Goal: Task Accomplishment & Management: Complete application form

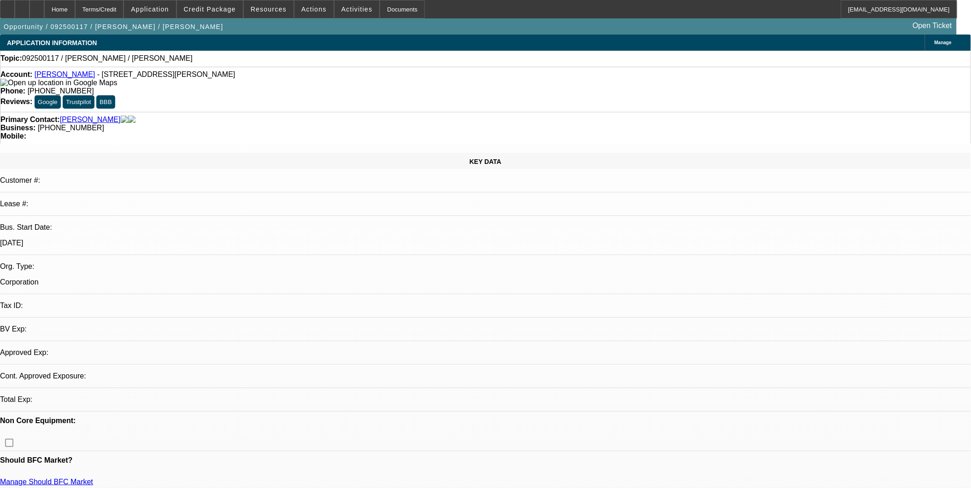
select select "0"
select select "2"
select select "0.1"
select select "1"
select select "2"
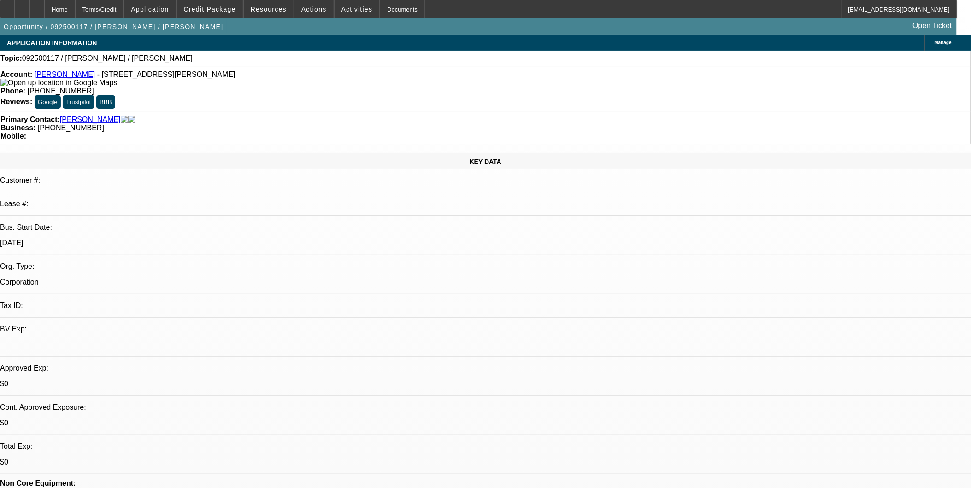
select select "4"
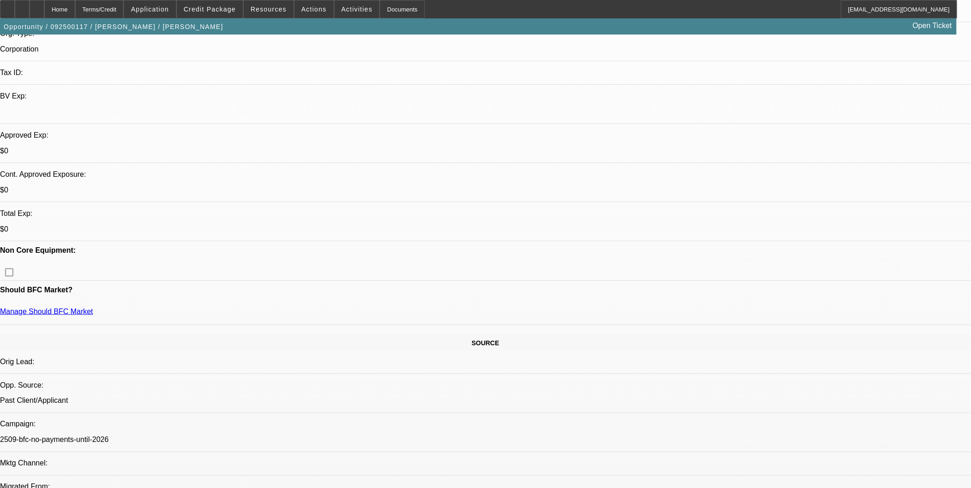
scroll to position [256, 0]
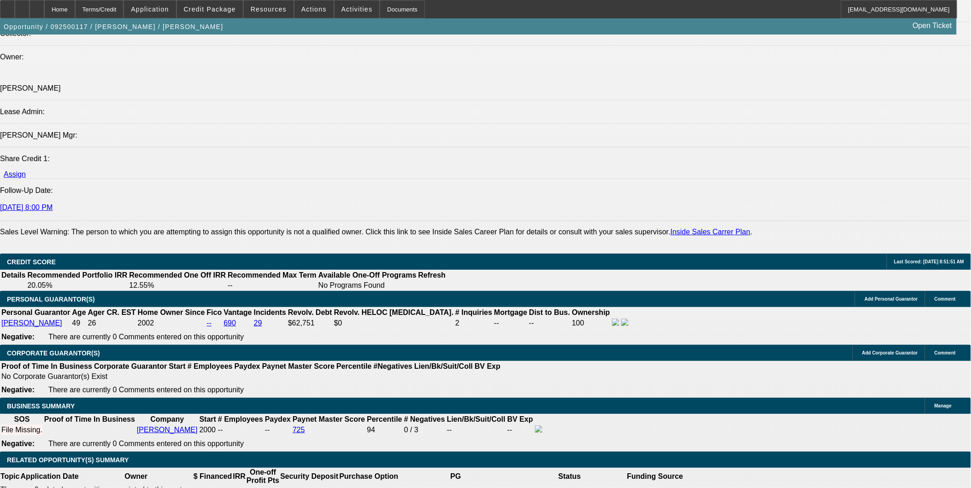
scroll to position [1126, 0]
